Goal: Information Seeking & Learning: Learn about a topic

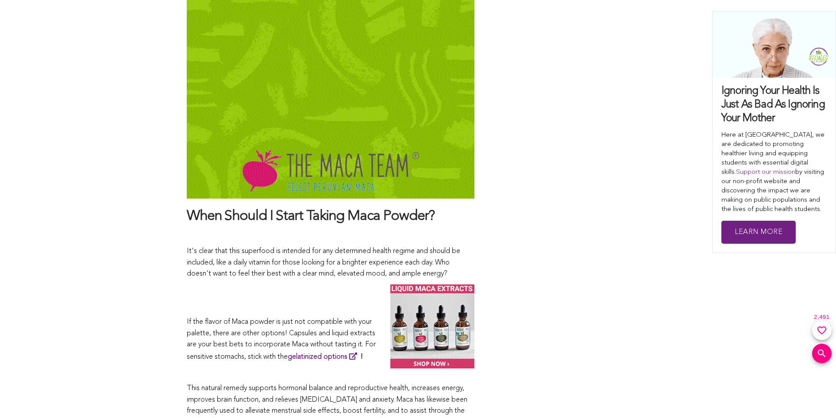
scroll to position [4691, 0]
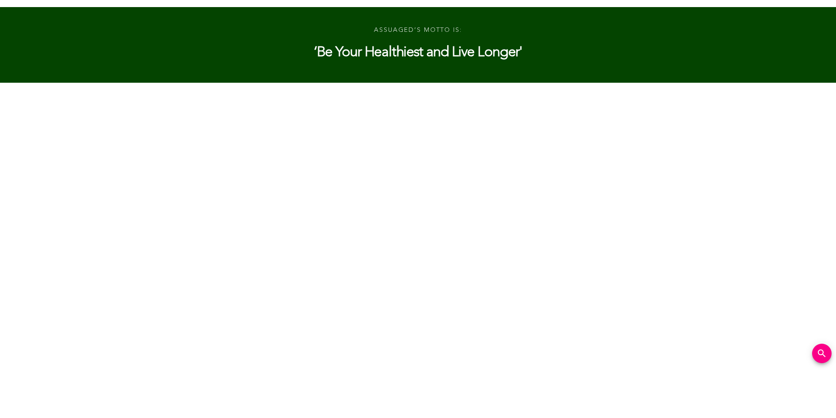
scroll to position [2504, 0]
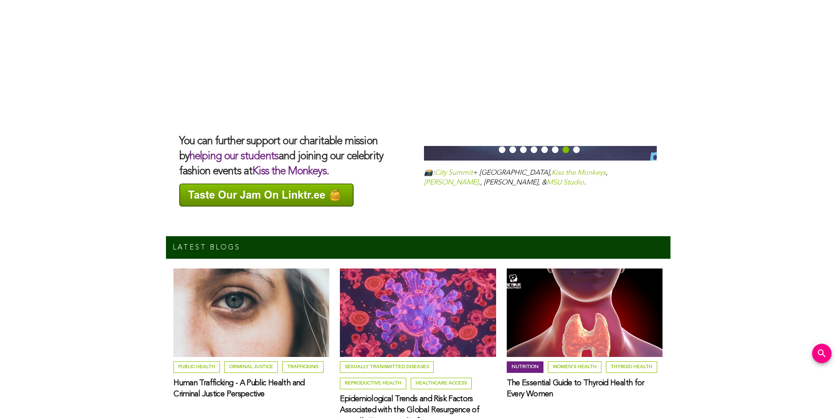
click at [524, 362] on link "Nutrition" at bounding box center [525, 368] width 37 height 12
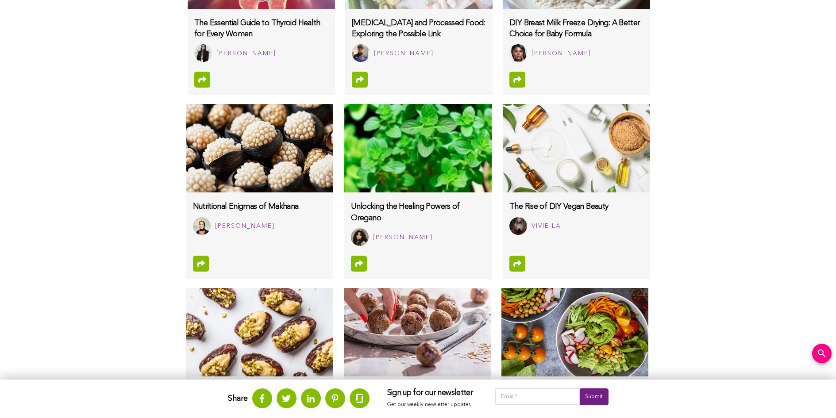
scroll to position [709, 0]
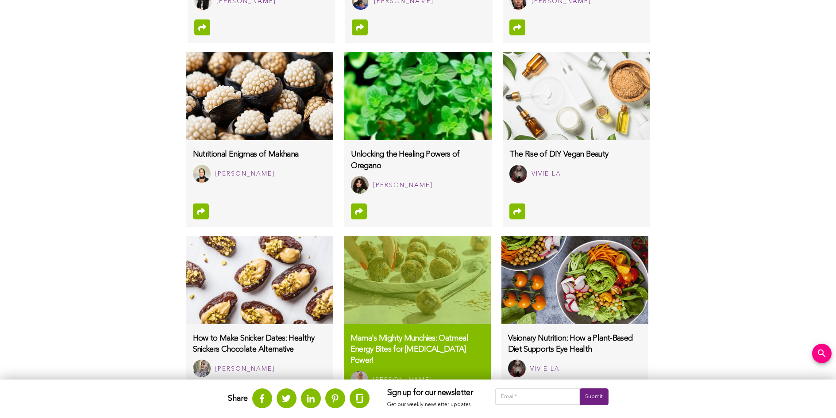
click at [417, 279] on img at bounding box center [417, 280] width 147 height 89
